Goal: Communication & Community: Connect with others

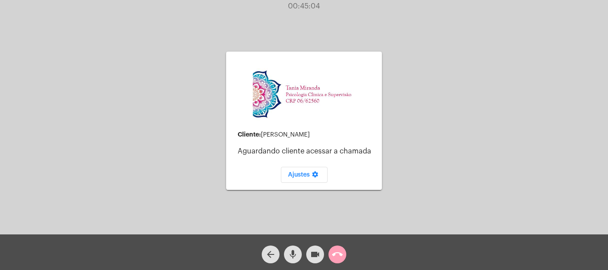
click at [341, 252] on mat-icon "call_end" at bounding box center [337, 254] width 11 height 11
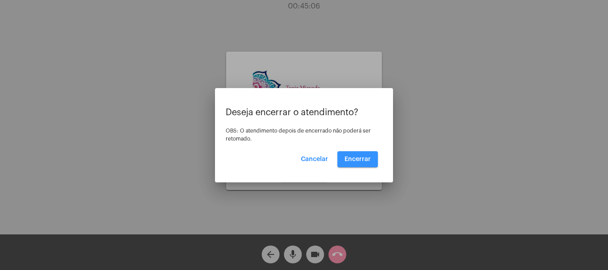
click at [365, 161] on span "Encerrar" at bounding box center [358, 159] width 26 height 6
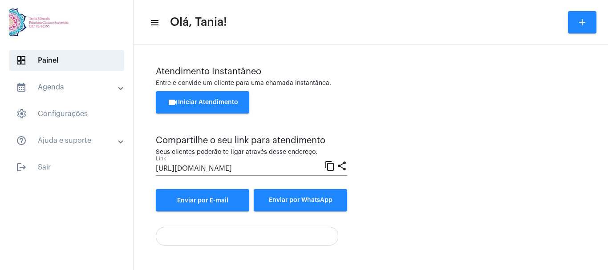
scroll to position [62, 0]
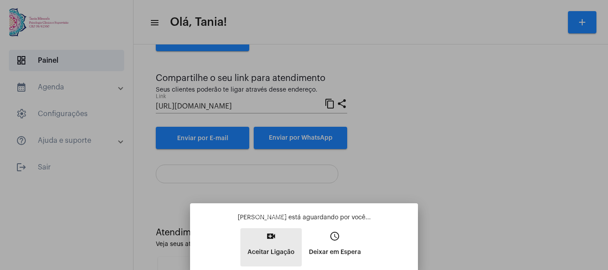
click at [272, 241] on mat-icon "video_call" at bounding box center [271, 236] width 11 height 11
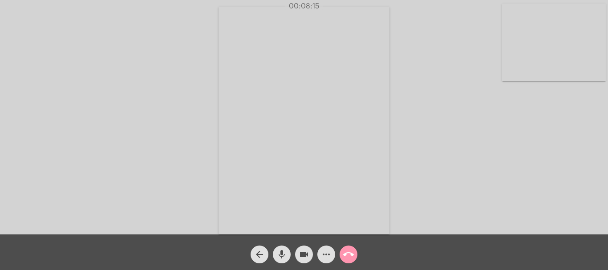
click at [351, 253] on mat-icon "call_end" at bounding box center [348, 254] width 11 height 11
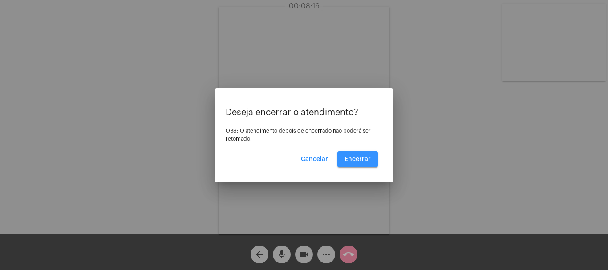
click at [365, 157] on span "Encerrar" at bounding box center [358, 159] width 26 height 6
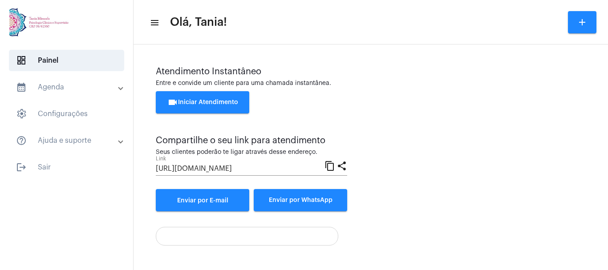
scroll to position [62, 0]
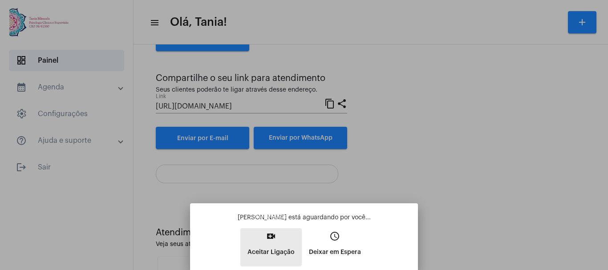
click at [268, 240] on mat-icon "video_call" at bounding box center [271, 236] width 11 height 11
